Goal: Task Accomplishment & Management: Manage account settings

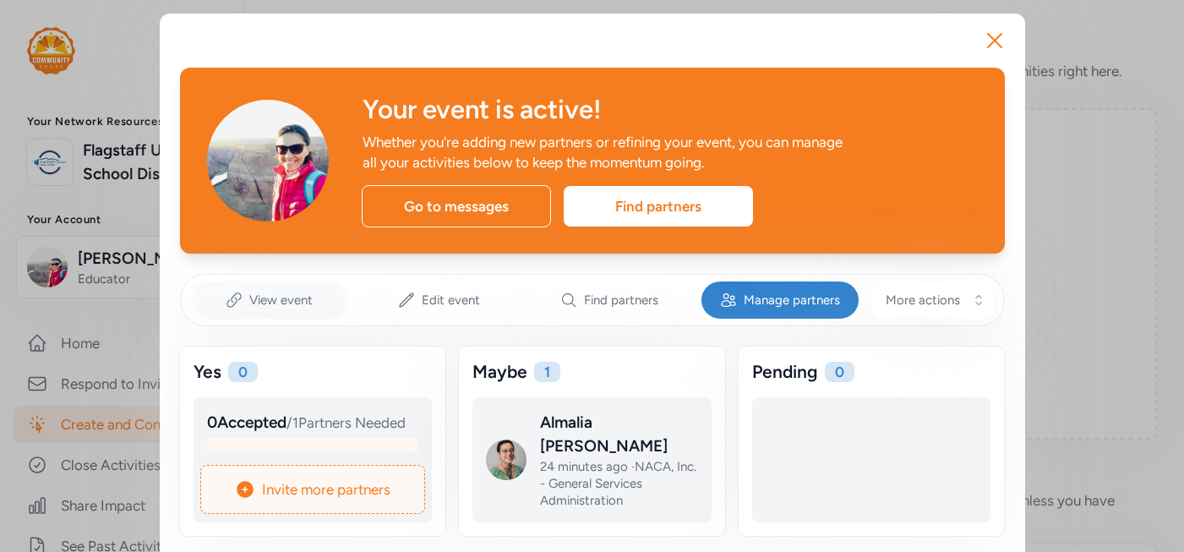
click at [275, 301] on span "View event" at bounding box center [280, 300] width 63 height 17
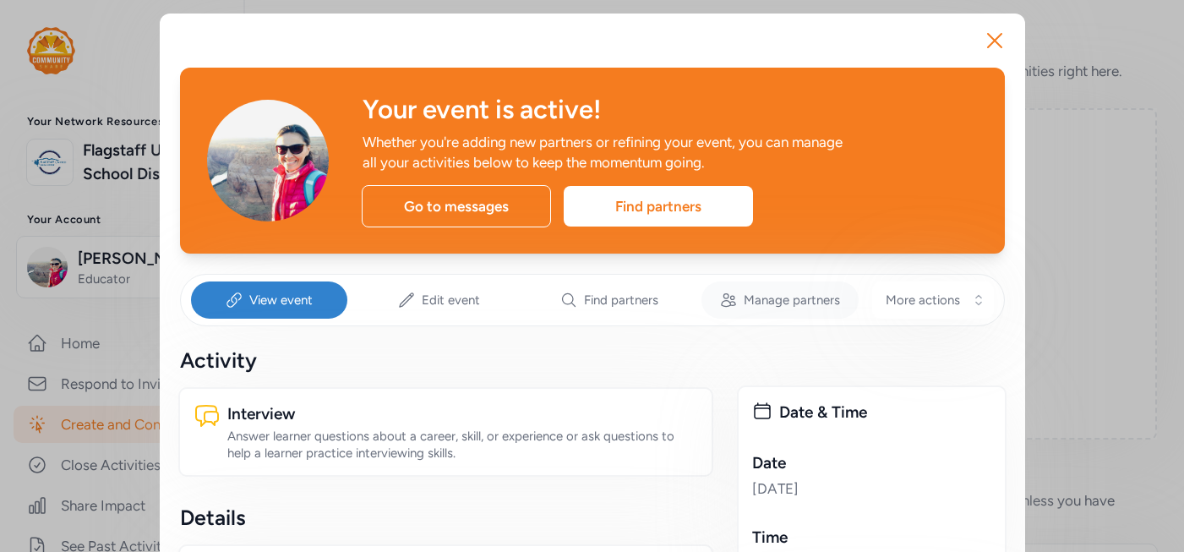
click at [782, 302] on span "Manage partners" at bounding box center [792, 300] width 96 height 17
